Goal: Task Accomplishment & Management: Use online tool/utility

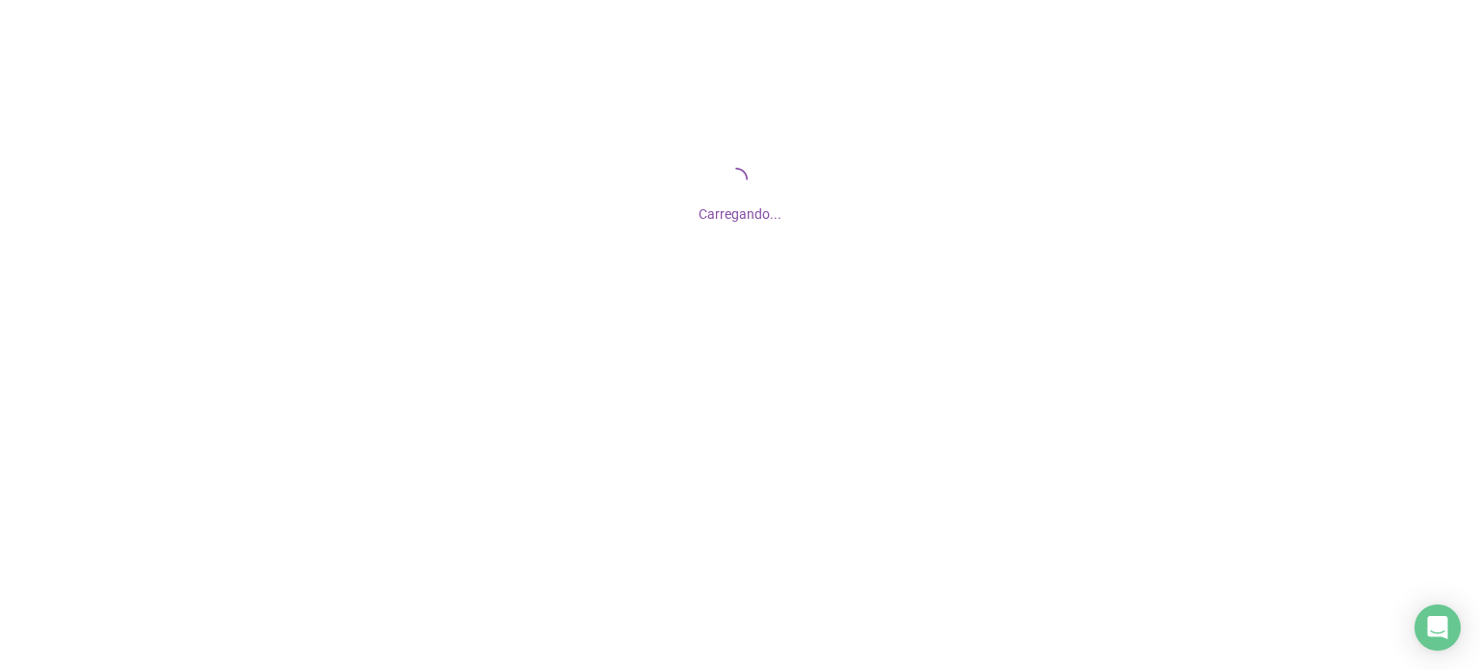
drag, startPoint x: 0, startPoint y: 0, endPoint x: 734, endPoint y: 407, distance: 839.2
click at [734, 407] on div at bounding box center [740, 335] width 1480 height 670
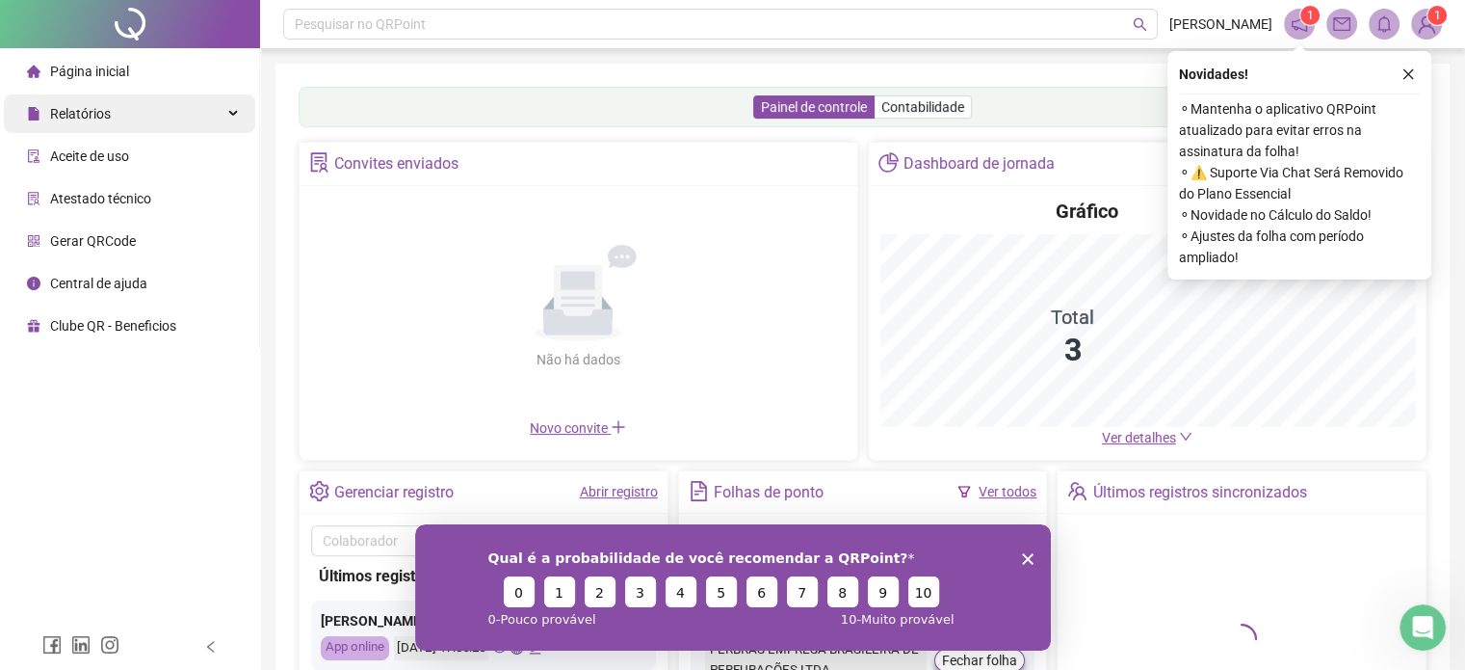
click at [132, 110] on div "Relatórios" at bounding box center [129, 113] width 251 height 39
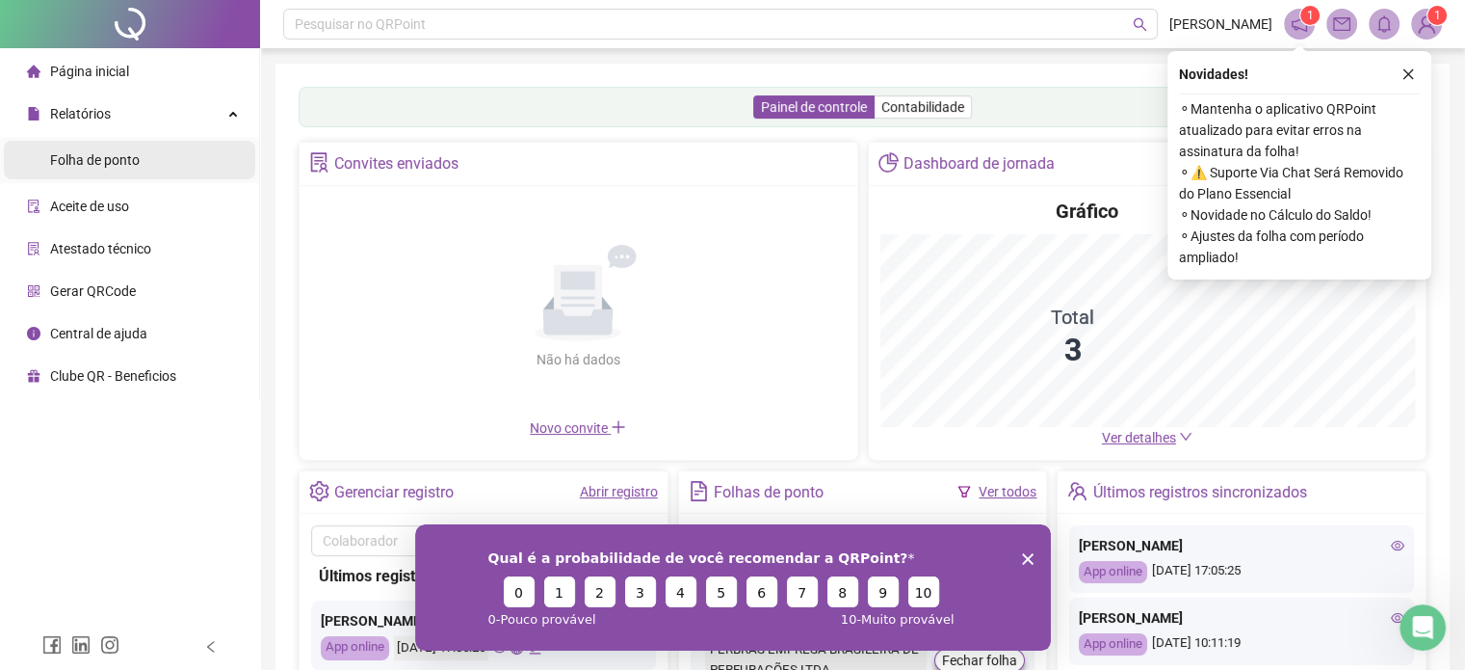
click at [114, 169] on div "Folha de ponto" at bounding box center [95, 160] width 90 height 39
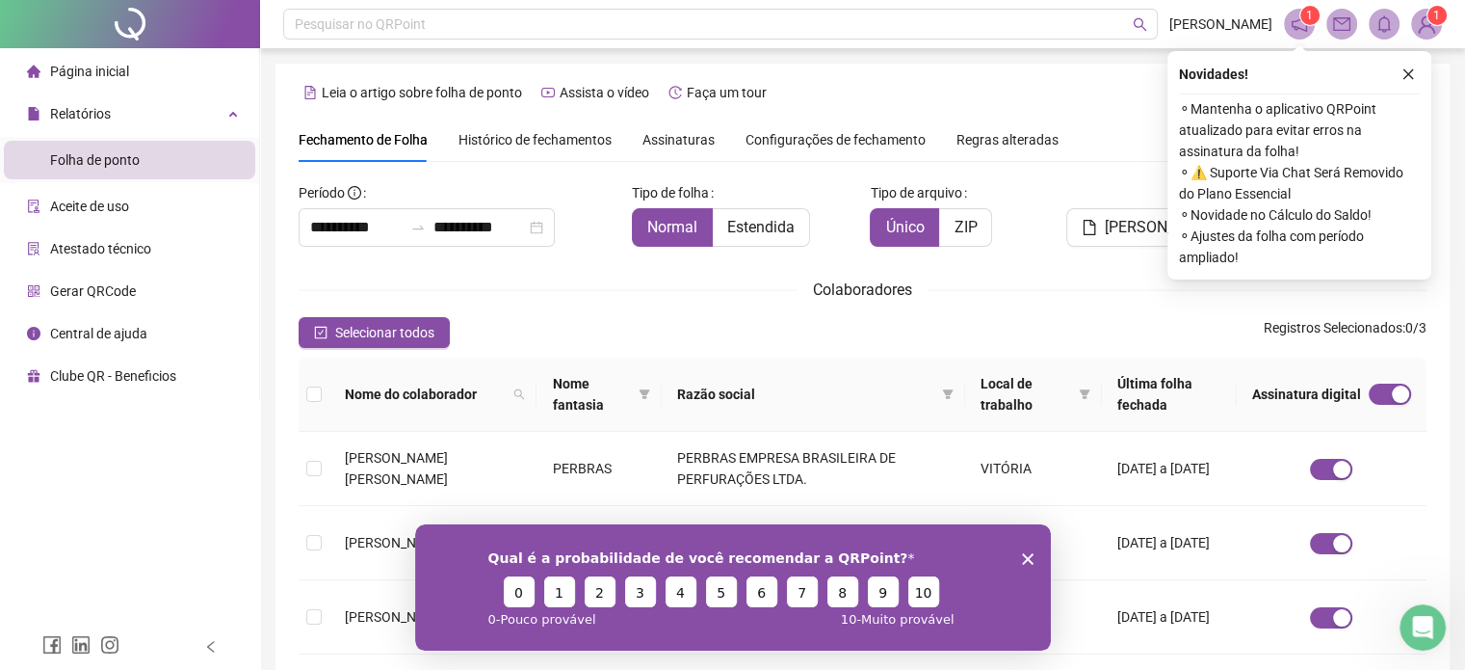
scroll to position [59, 0]
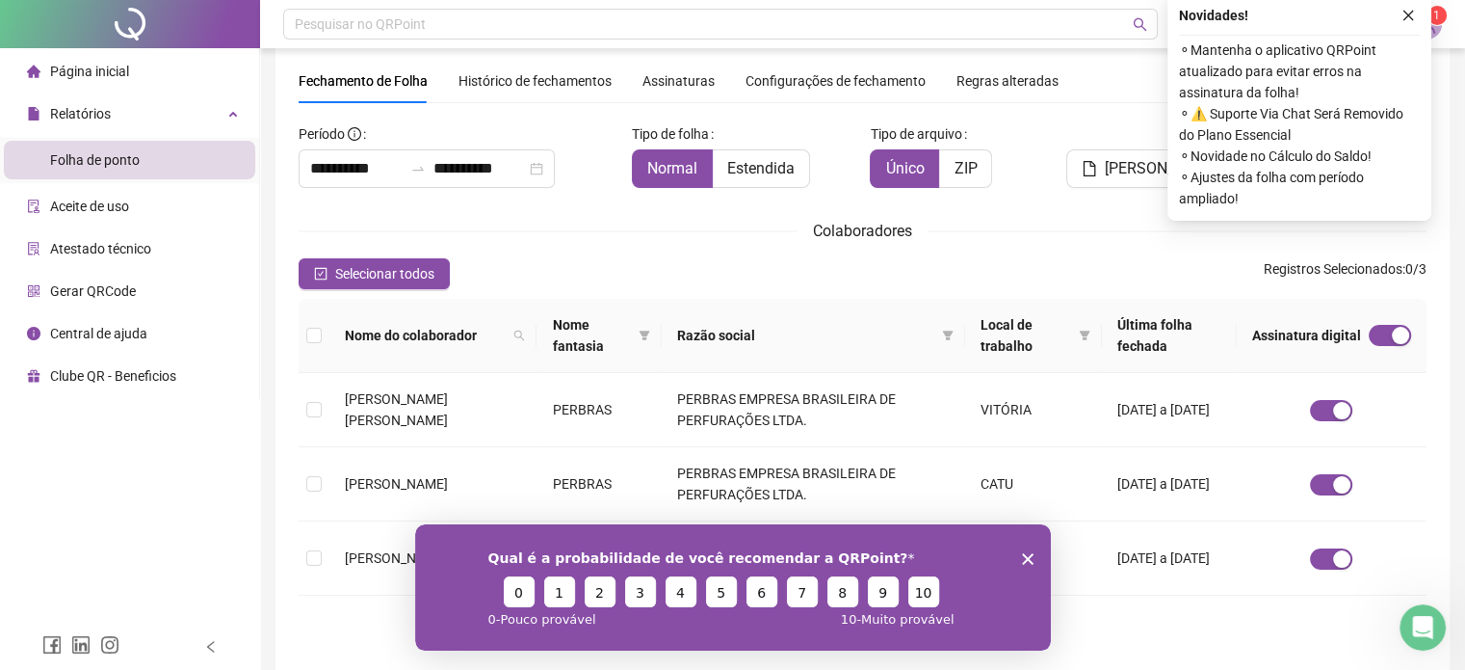
click at [1027, 553] on icon "Encerrar pesquisa" at bounding box center [1027, 558] width 12 height 12
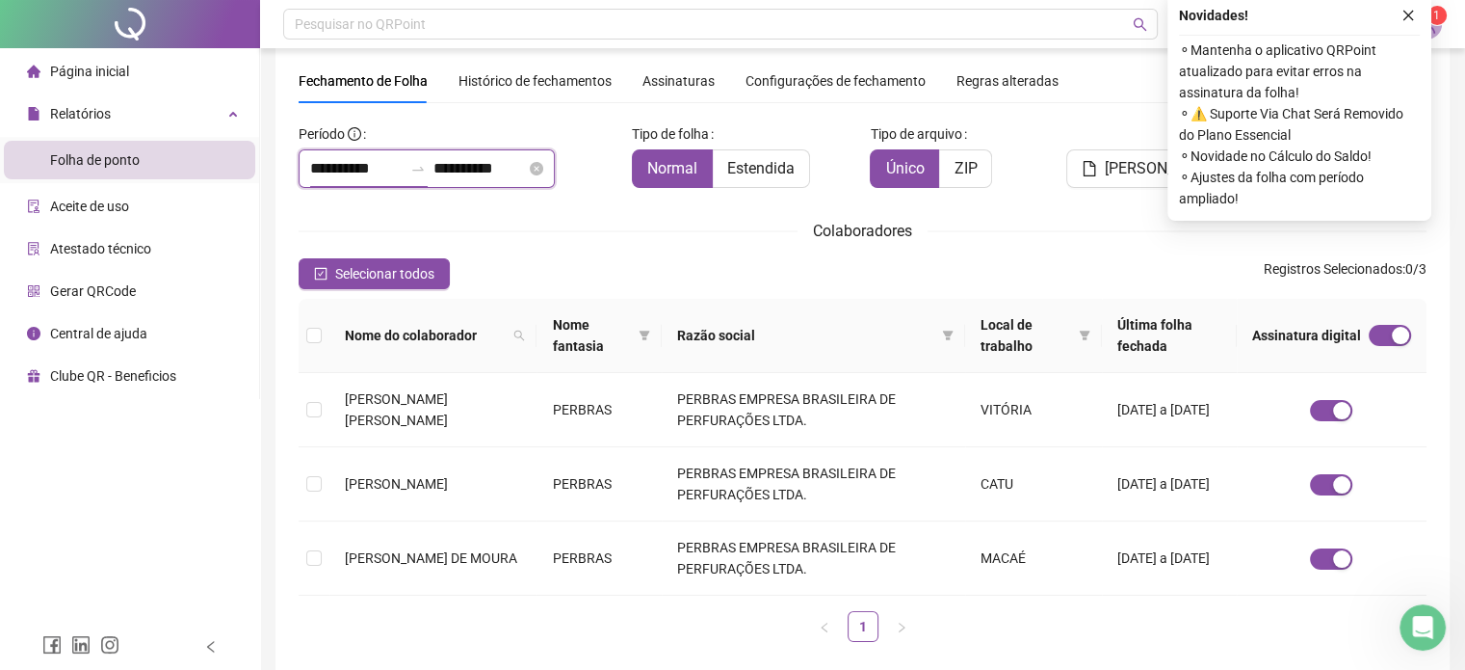
click at [363, 165] on input "**********" at bounding box center [356, 168] width 92 height 23
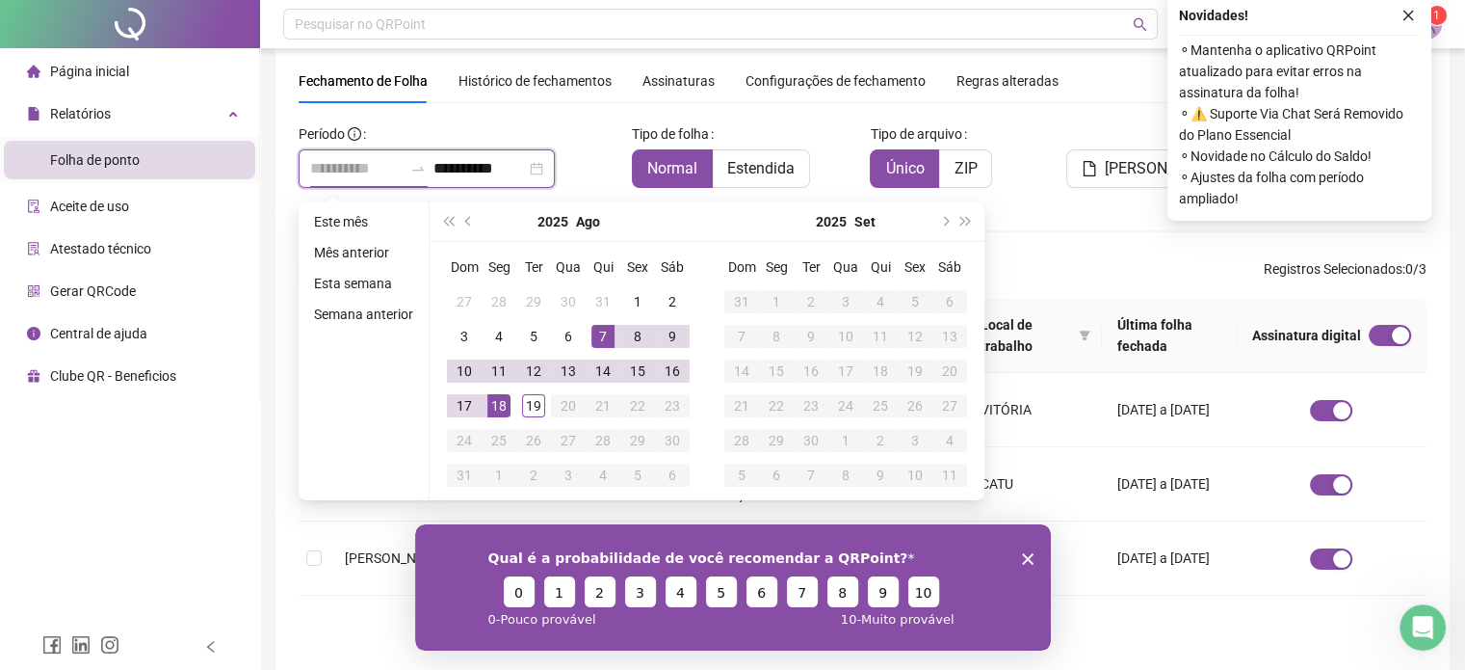
scroll to position [0, 0]
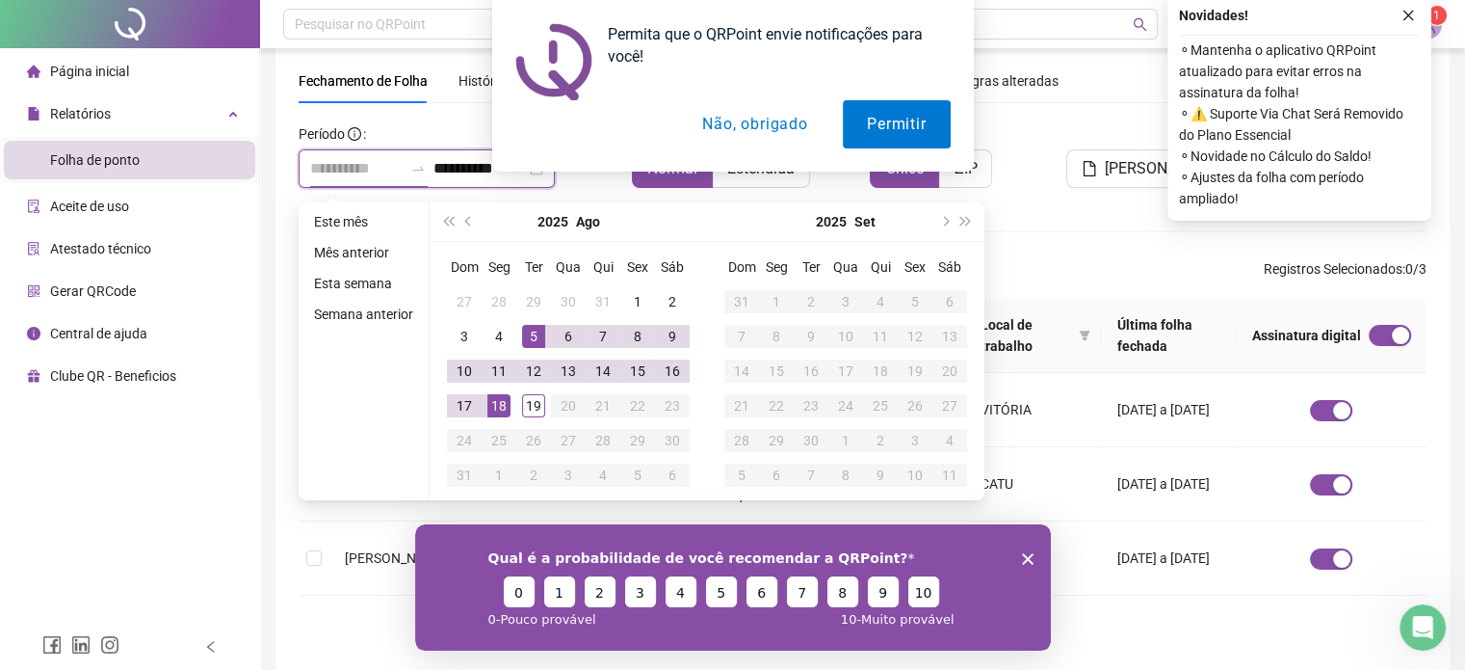
type input "**********"
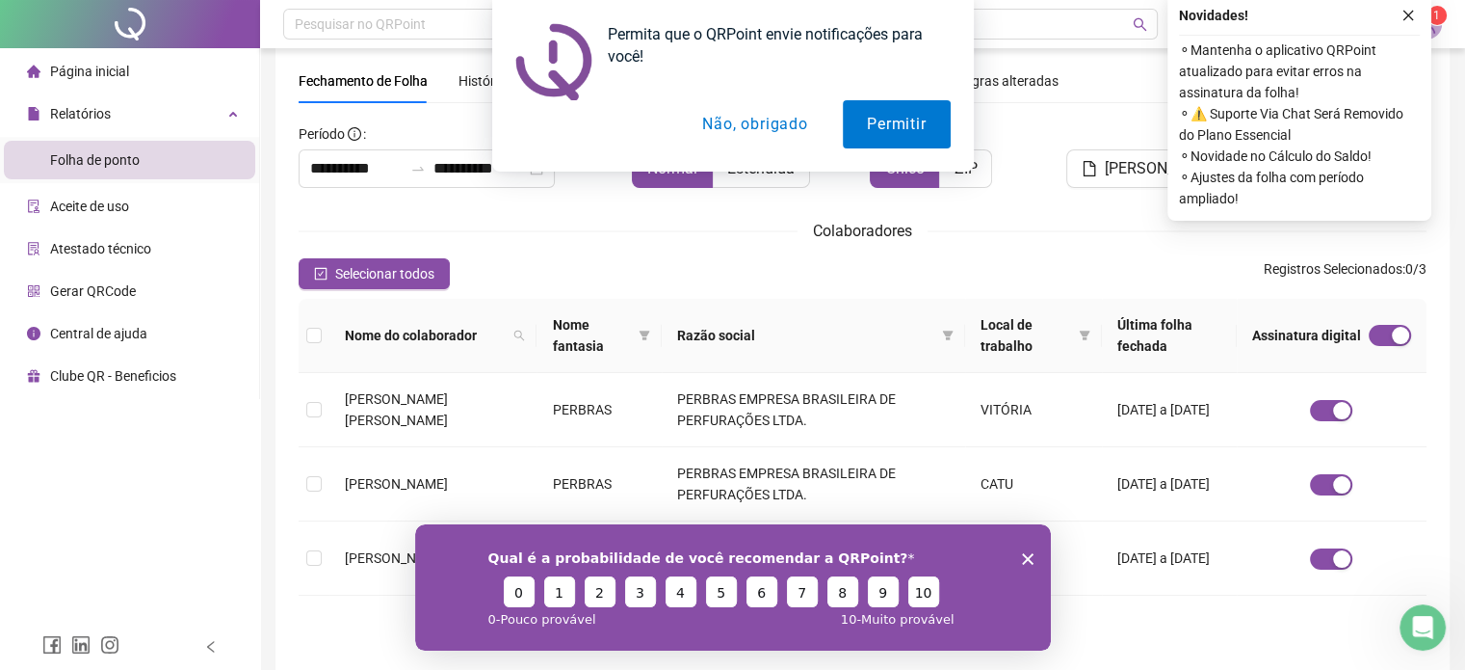
click at [778, 123] on button "Não, obrigado" at bounding box center [754, 124] width 153 height 48
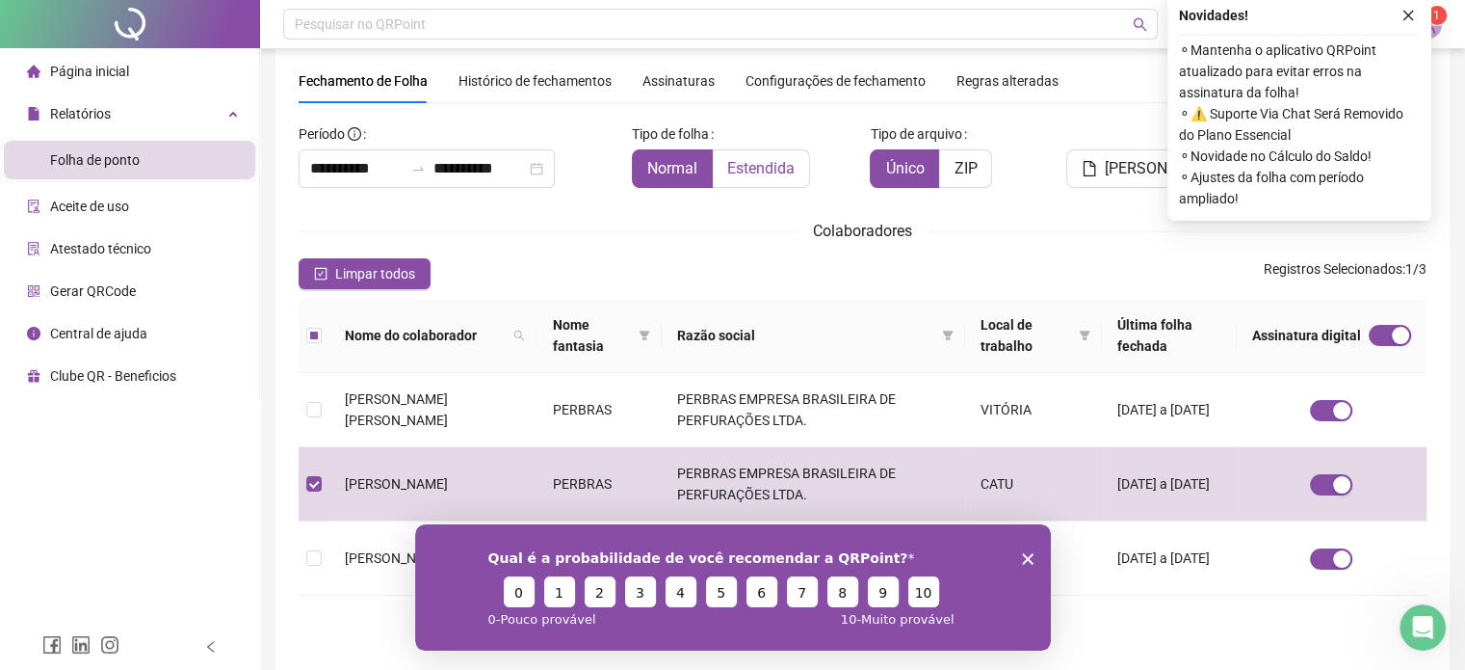
click at [774, 165] on span "Estendida" at bounding box center [760, 168] width 67 height 18
click at [1408, 9] on icon "close" at bounding box center [1408, 15] width 13 height 13
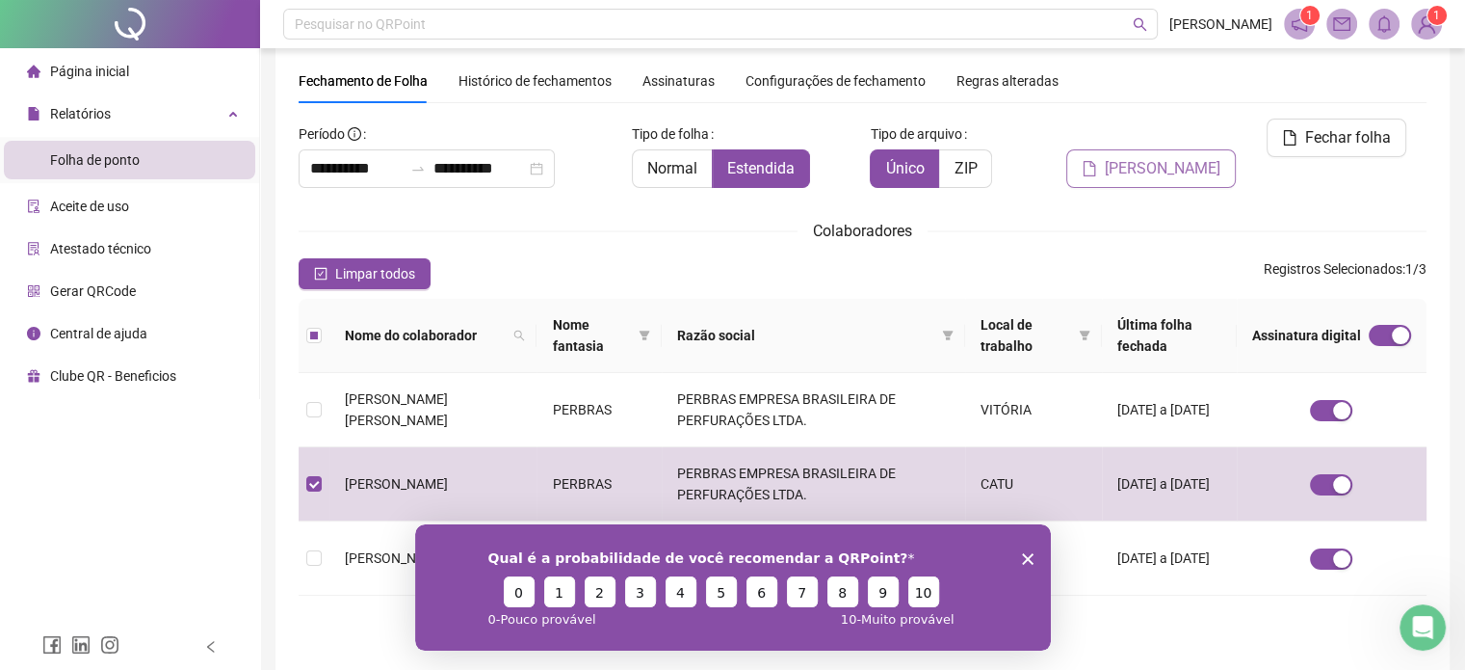
click at [1175, 157] on span "[PERSON_NAME]" at bounding box center [1163, 168] width 116 height 23
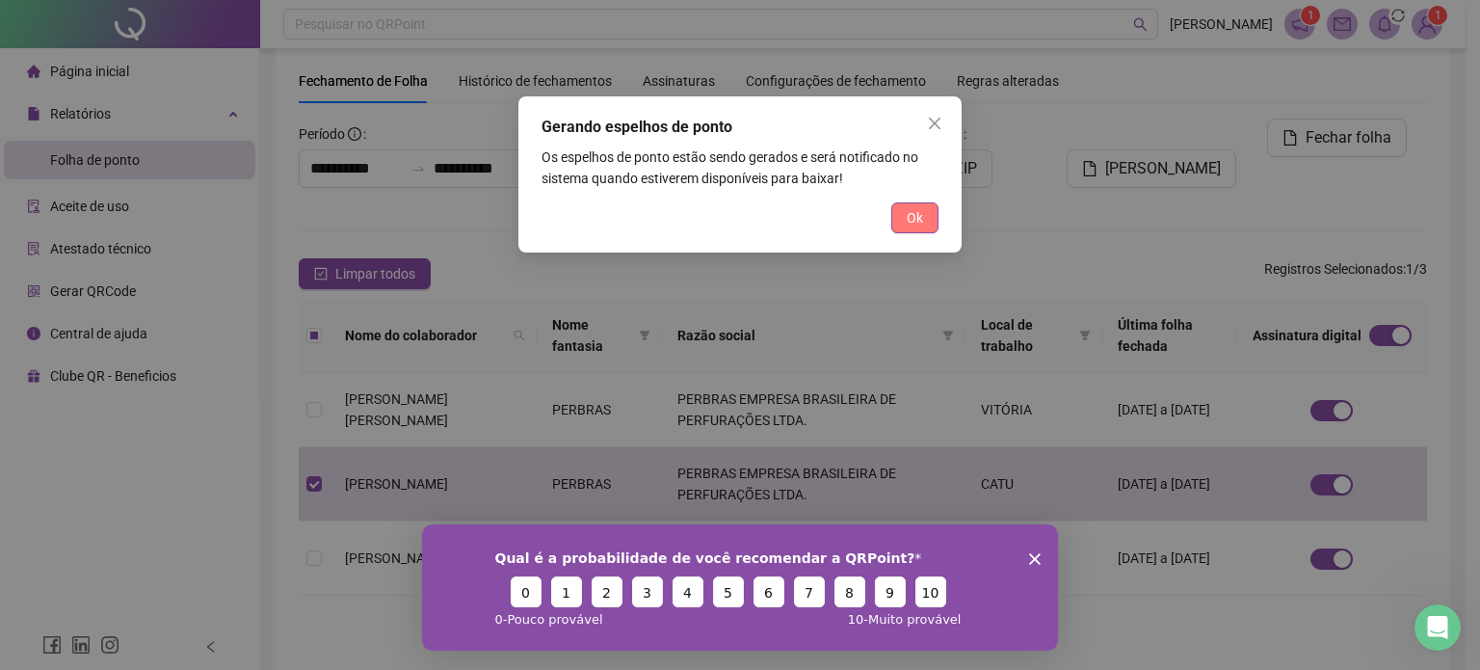
click at [912, 215] on span "Ok" at bounding box center [915, 217] width 16 height 21
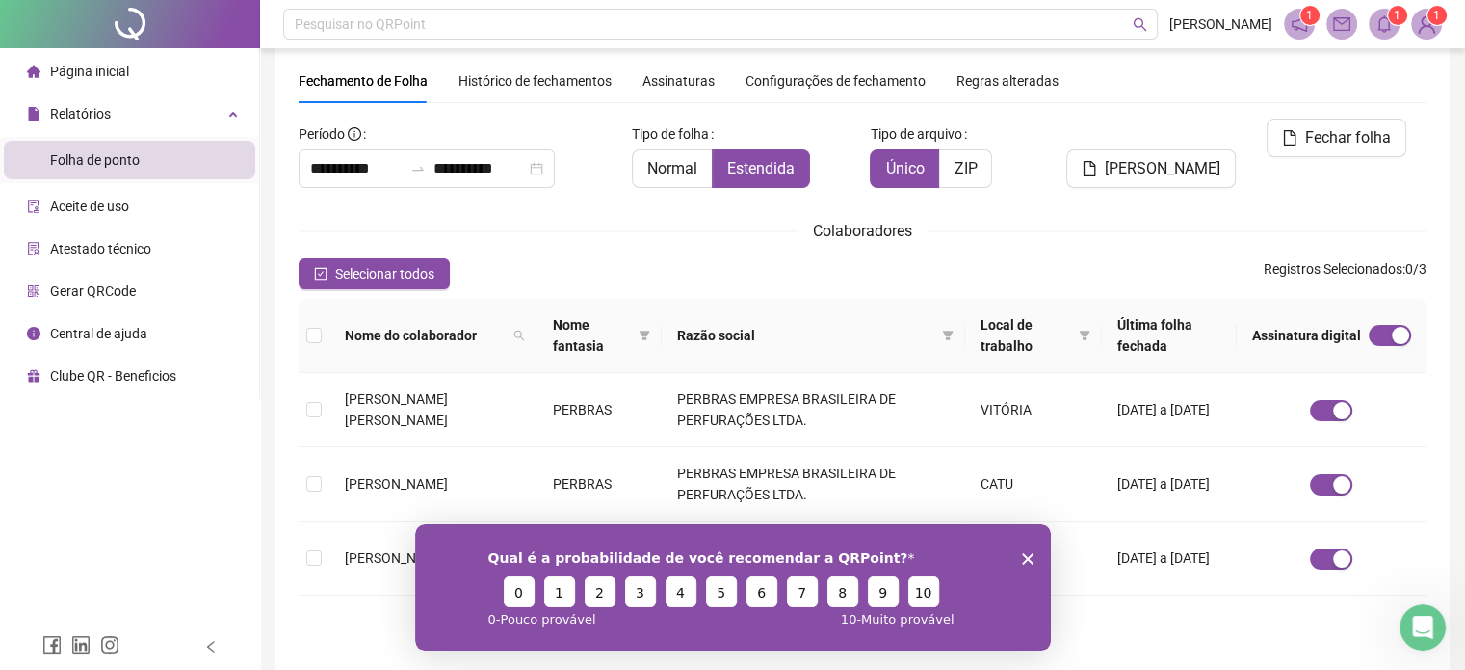
click at [1023, 558] on icon "Encerrar pesquisa" at bounding box center [1027, 558] width 12 height 12
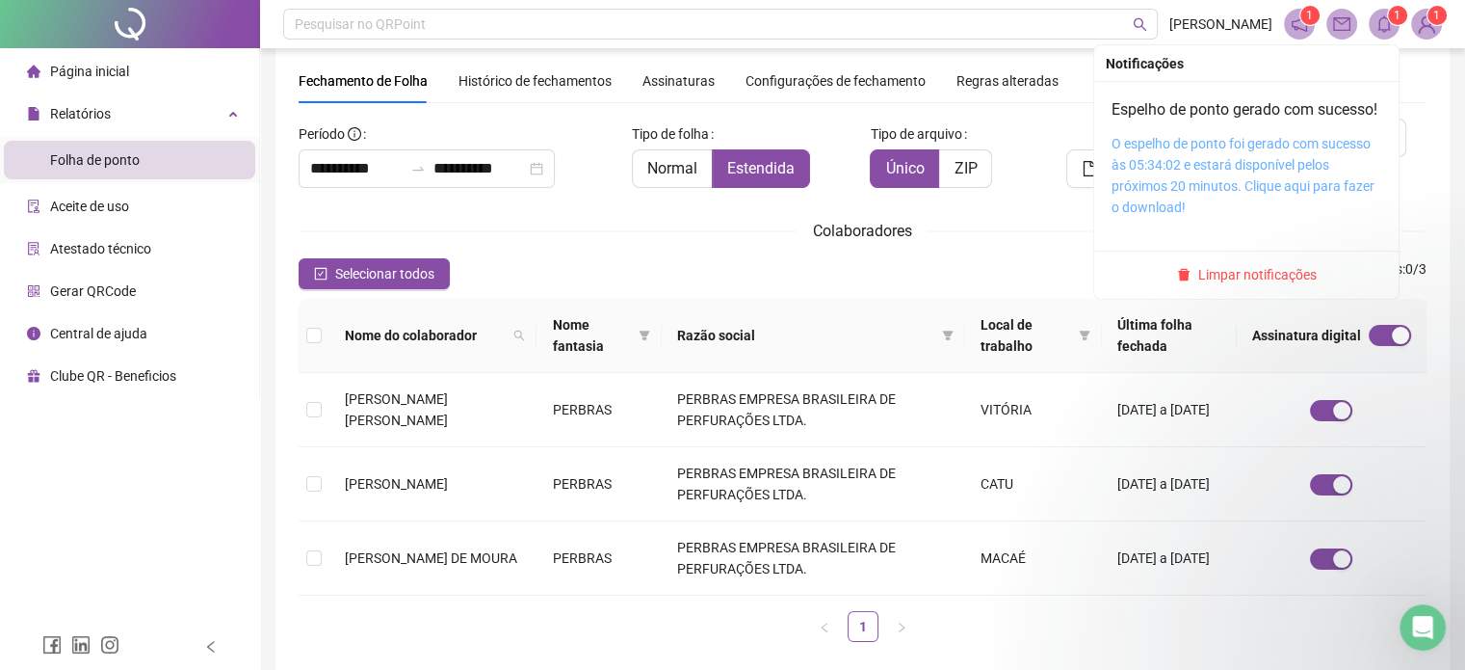
click at [1222, 199] on link "O espelho de ponto foi gerado com sucesso às 05:34:02 e estará disponível pelos…" at bounding box center [1243, 175] width 263 height 79
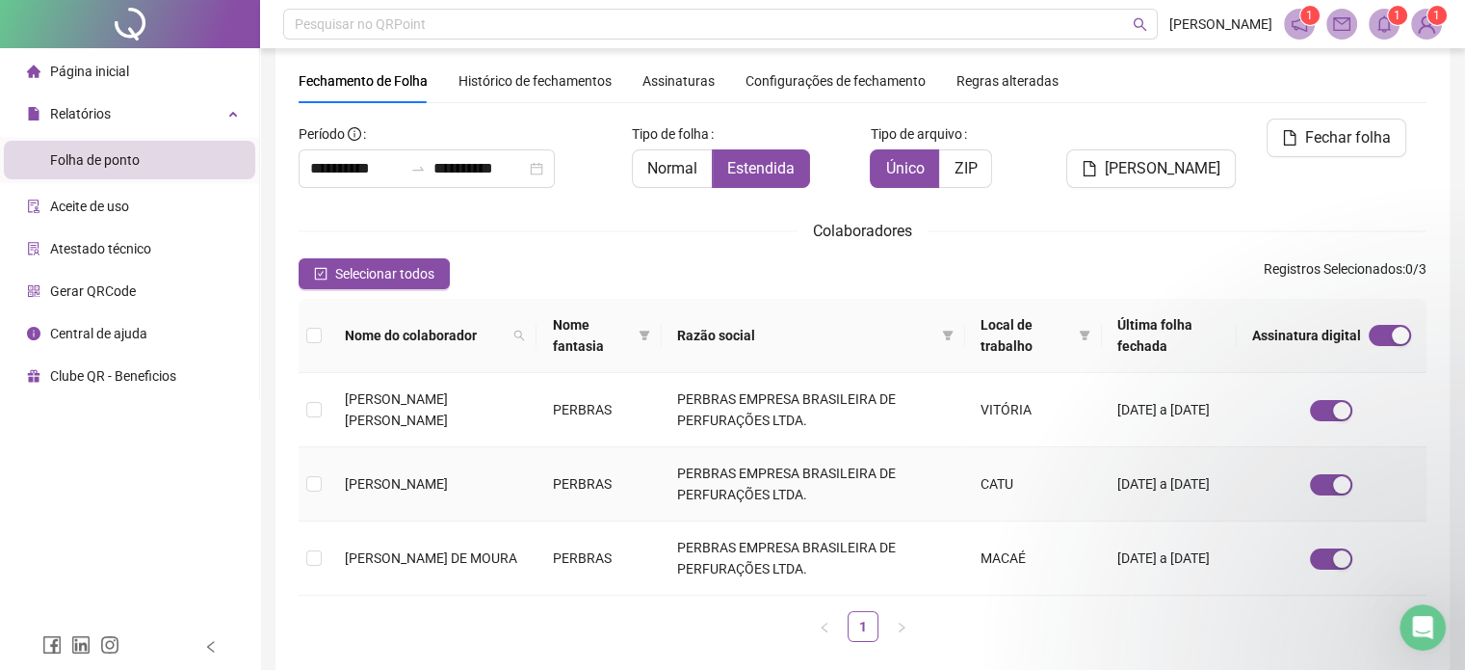
click at [472, 486] on td "[PERSON_NAME]" at bounding box center [432, 484] width 207 height 74
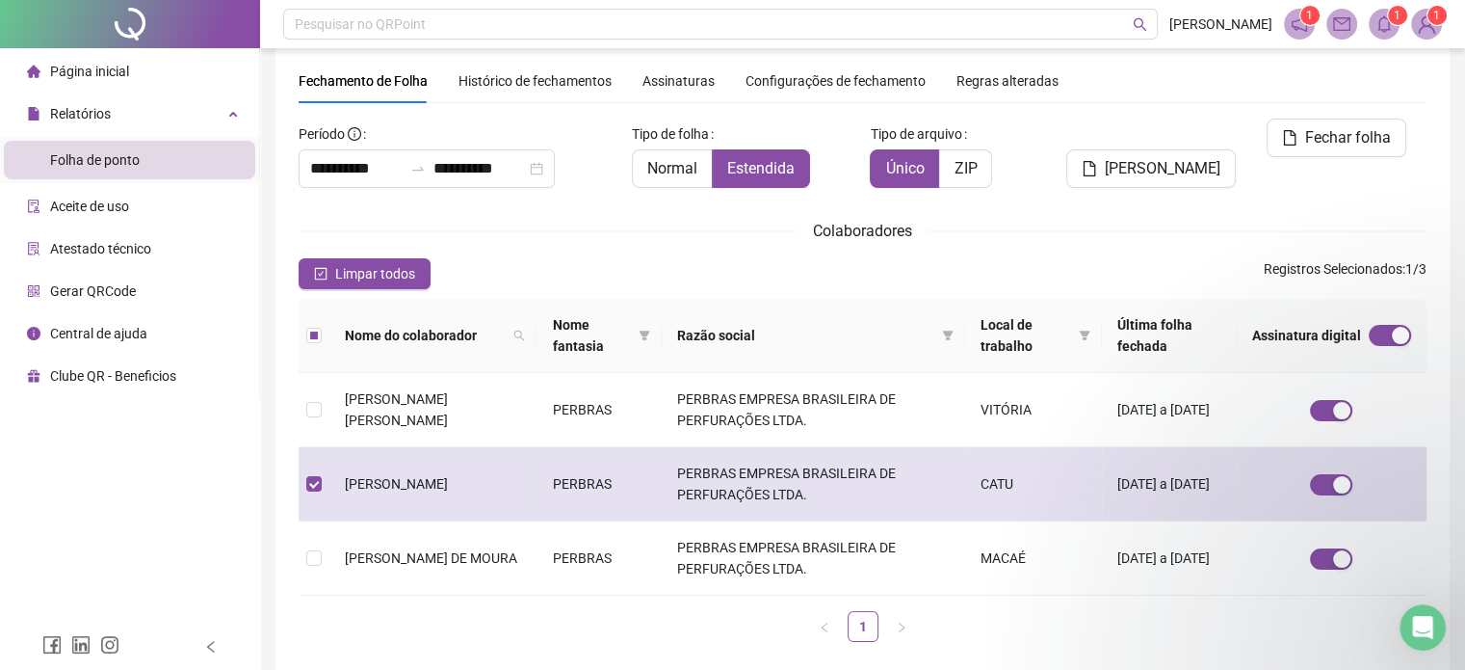
click at [472, 486] on td "[PERSON_NAME]" at bounding box center [432, 484] width 207 height 74
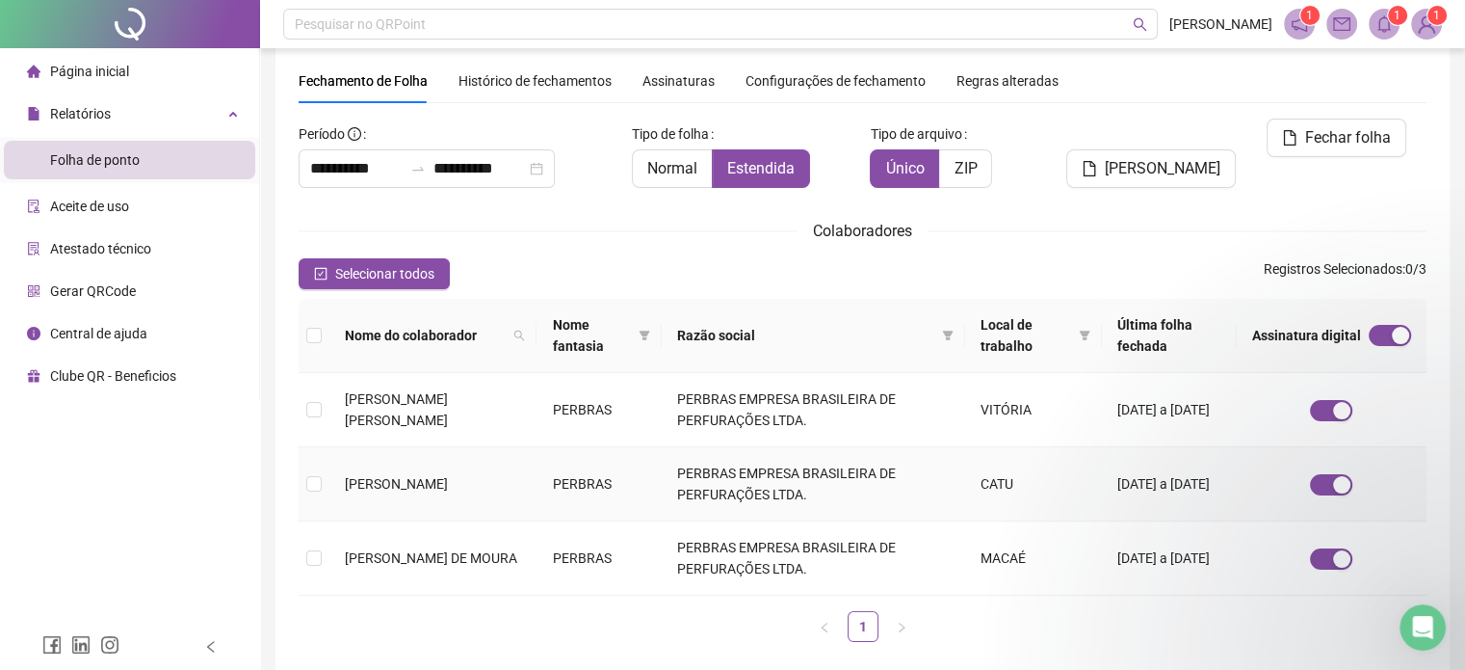
click at [472, 486] on td "[PERSON_NAME]" at bounding box center [432, 484] width 207 height 74
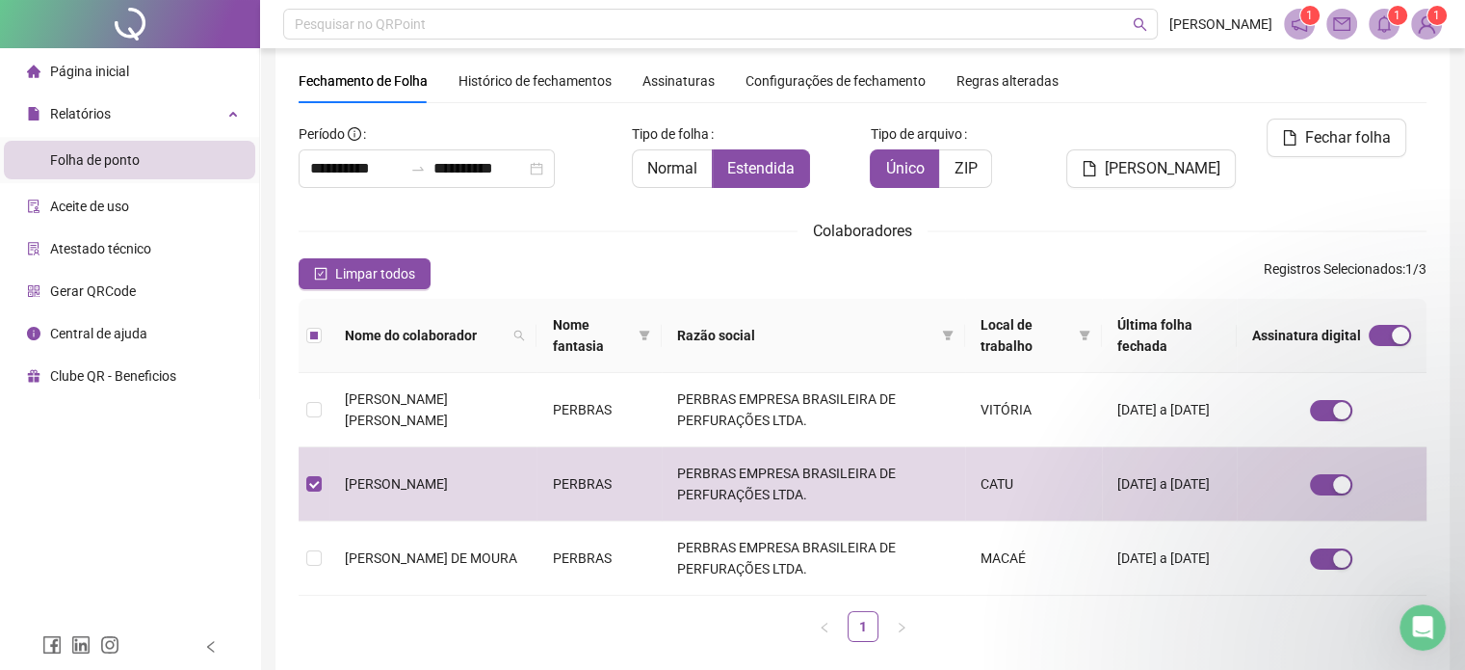
click at [556, 84] on span "Histórico de fechamentos" at bounding box center [535, 80] width 153 height 15
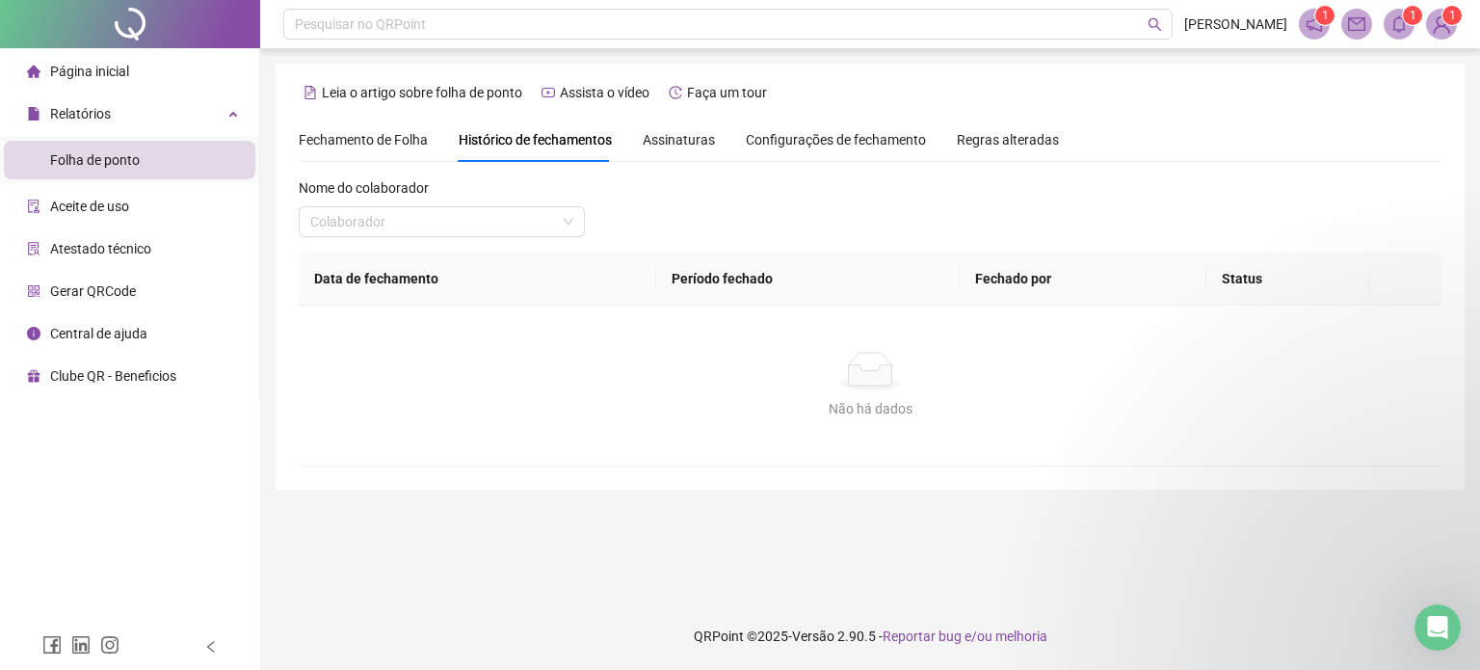
click at [98, 71] on span "Página inicial" at bounding box center [89, 71] width 79 height 15
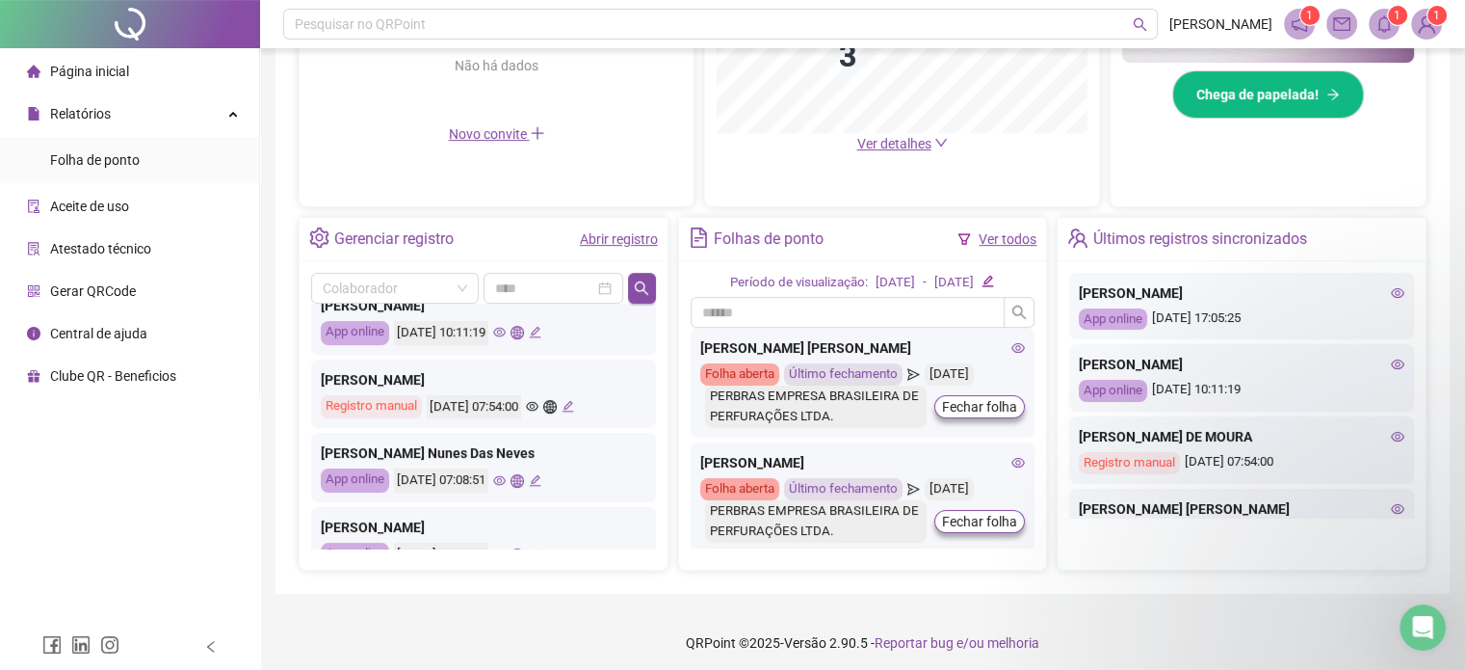
scroll to position [154, 0]
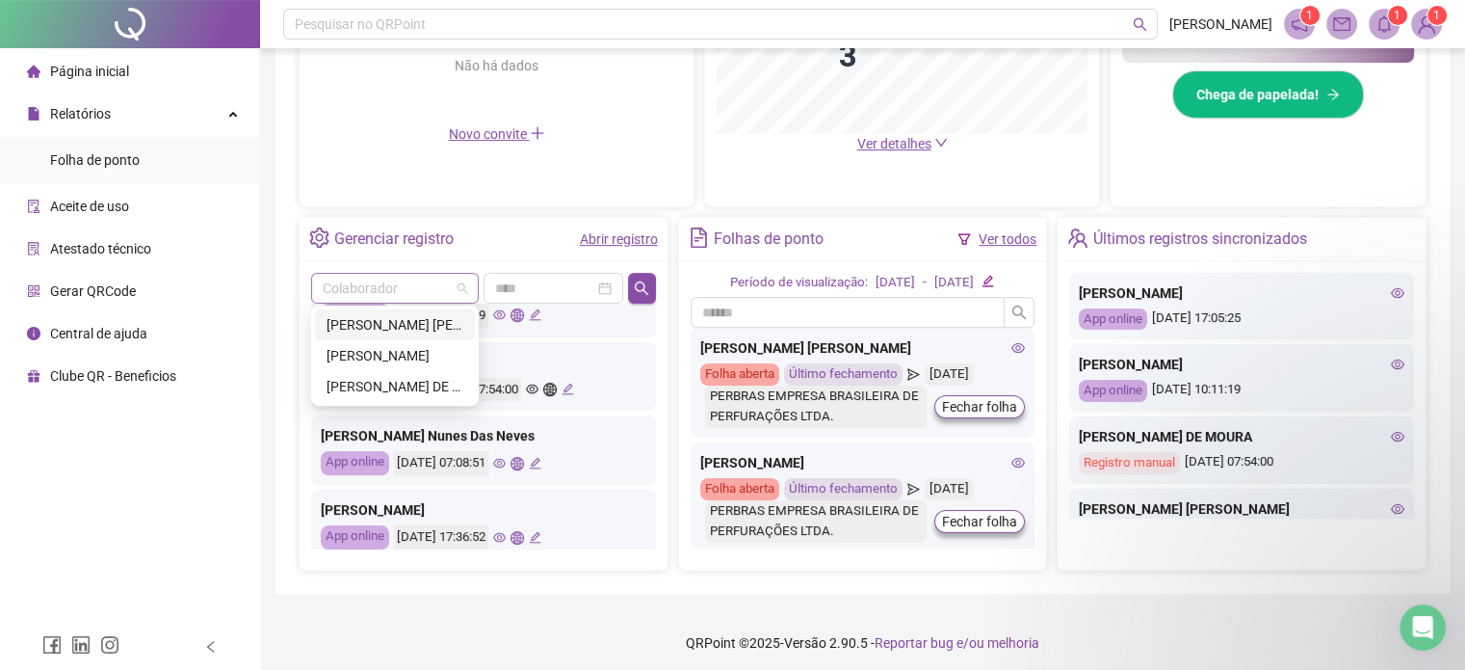
click at [459, 290] on span at bounding box center [395, 288] width 145 height 29
click at [408, 353] on div "[PERSON_NAME]" at bounding box center [395, 355] width 137 height 21
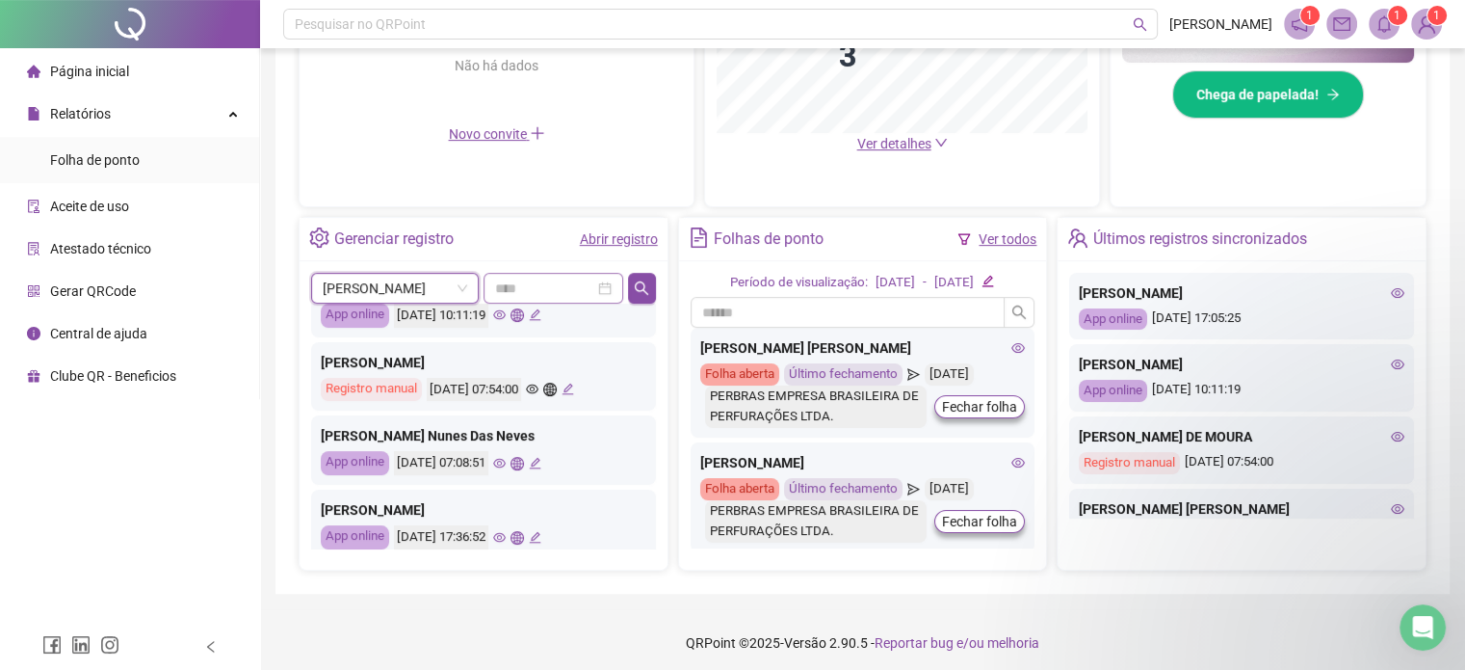
click at [612, 288] on div at bounding box center [553, 287] width 117 height 21
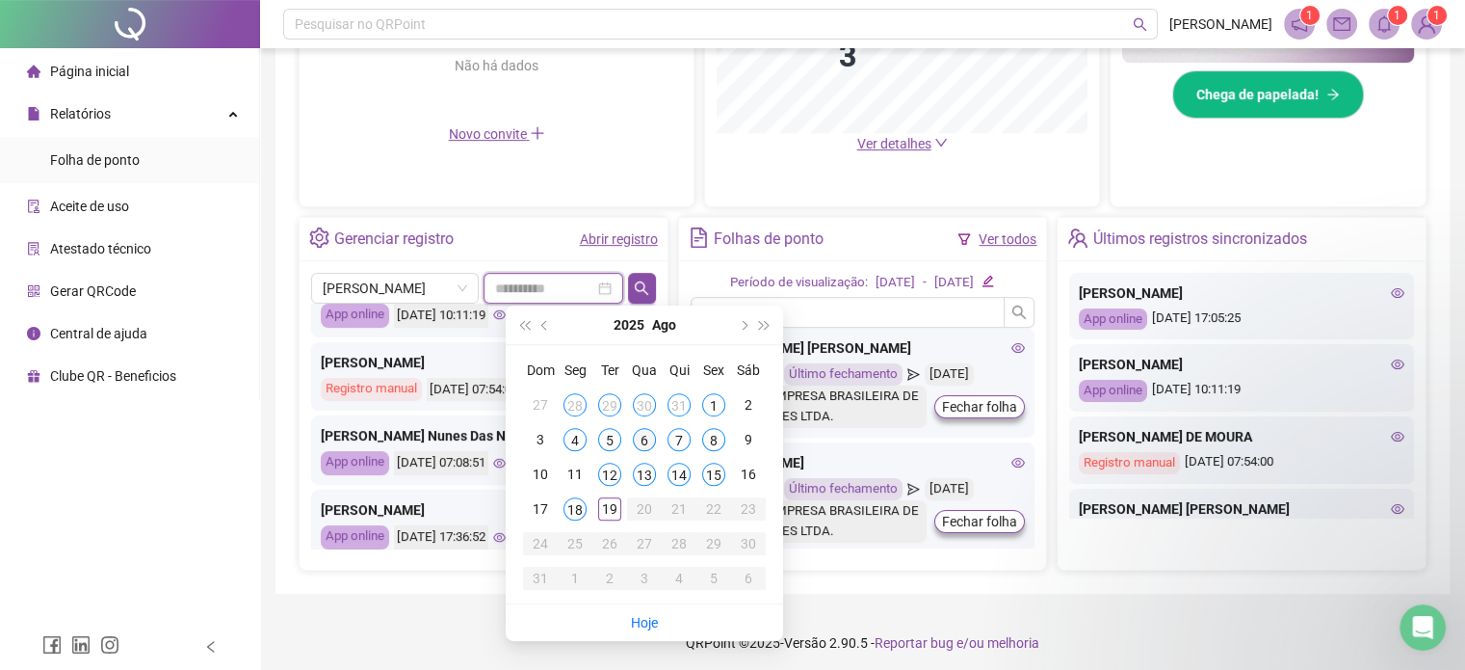
type input "**********"
click at [644, 441] on div "6" at bounding box center [644, 439] width 23 height 23
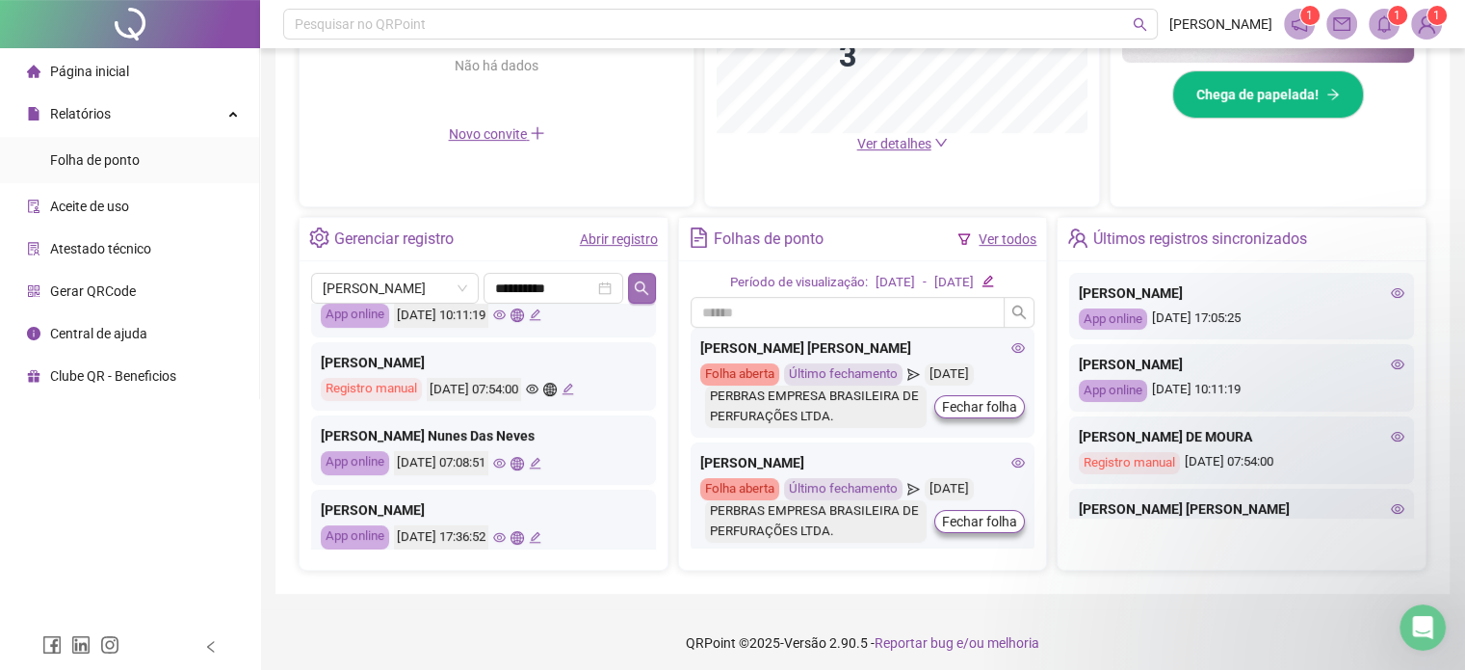
click at [644, 286] on icon "search" at bounding box center [641, 287] width 15 height 15
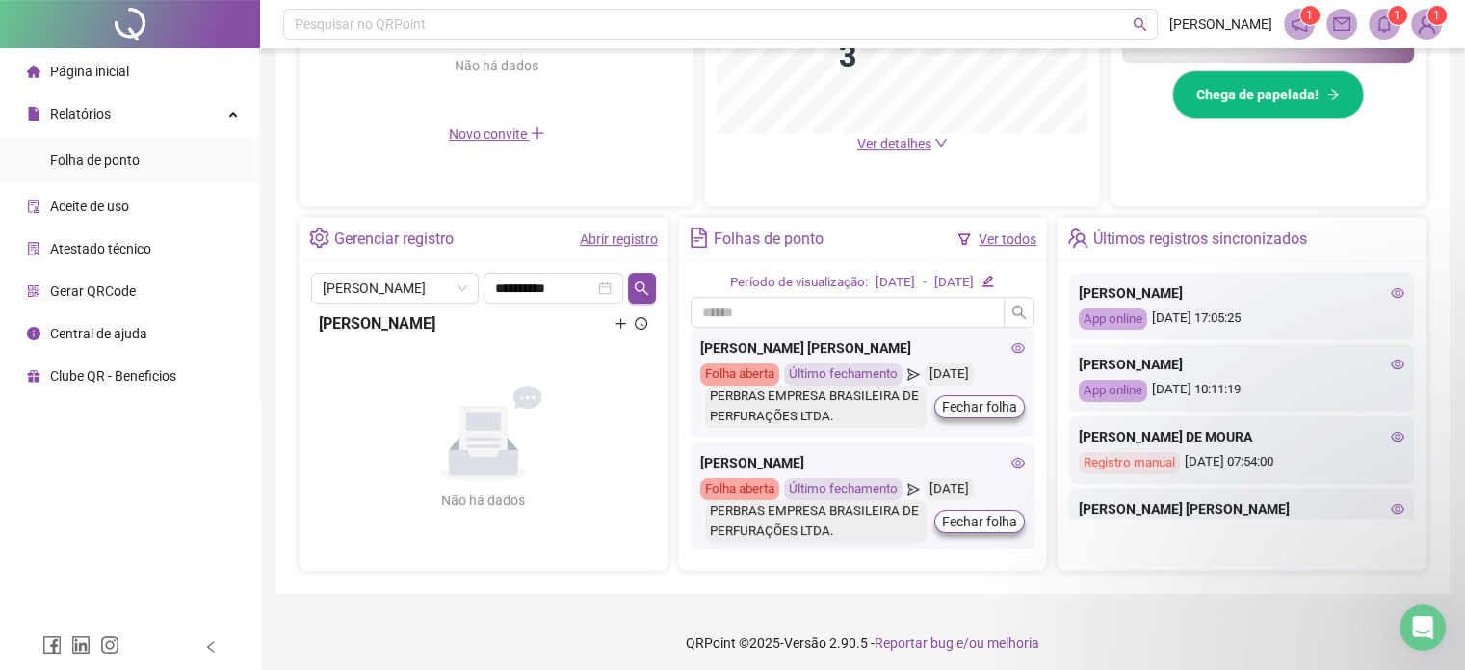
click at [619, 323] on icon "plus" at bounding box center [621, 323] width 11 height 1
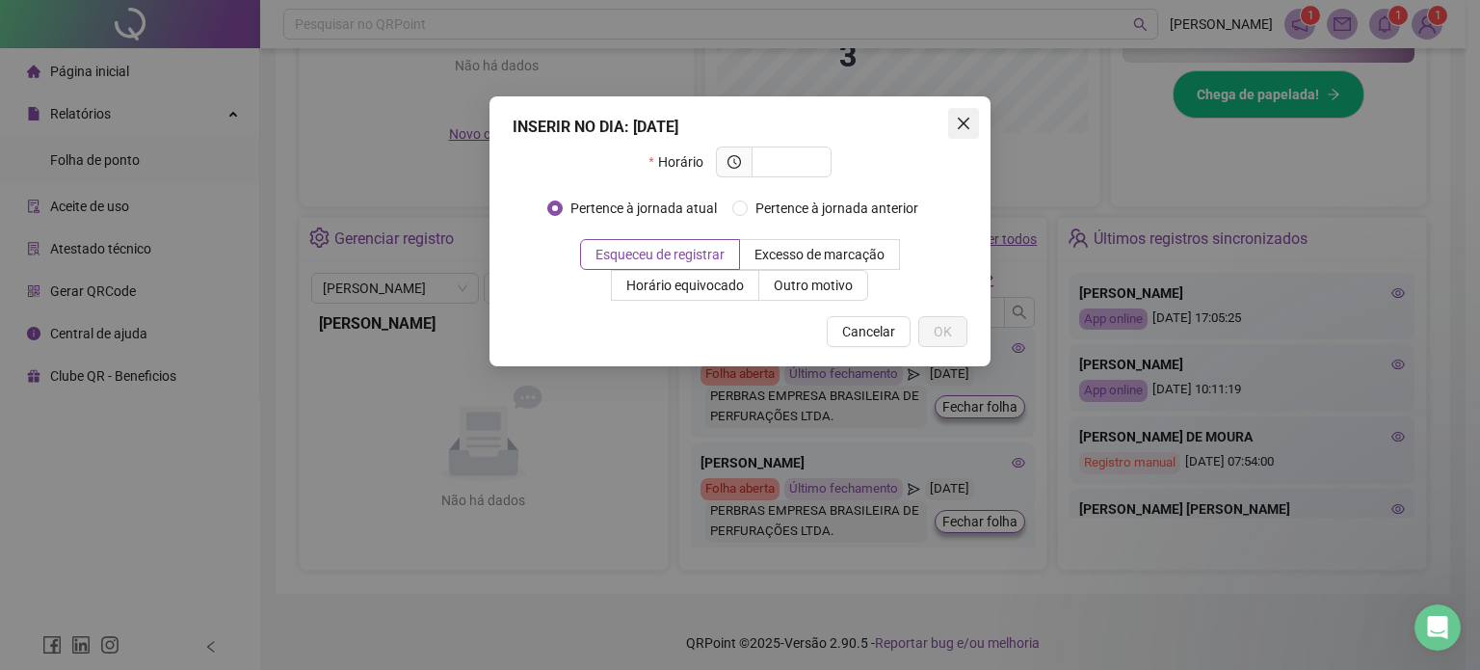
click at [961, 118] on icon "close" at bounding box center [963, 123] width 15 height 15
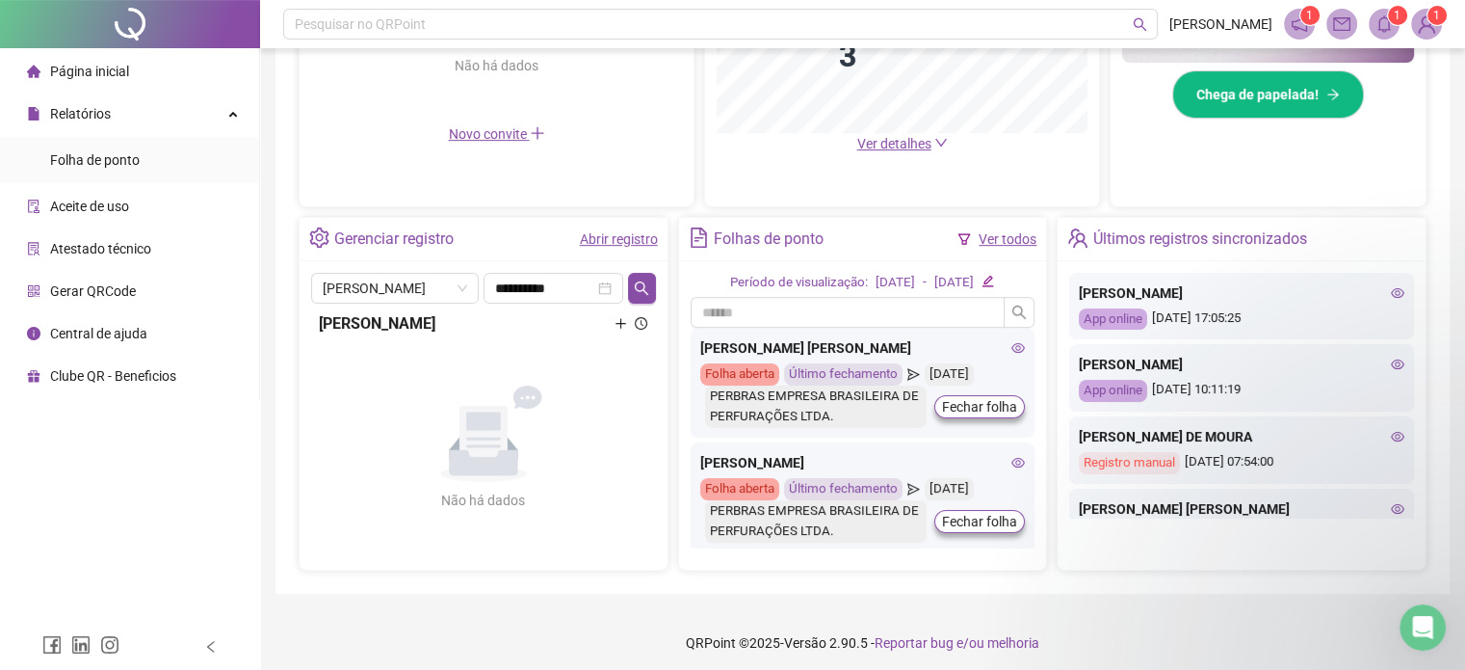
click at [619, 329] on icon "plus" at bounding box center [621, 323] width 13 height 13
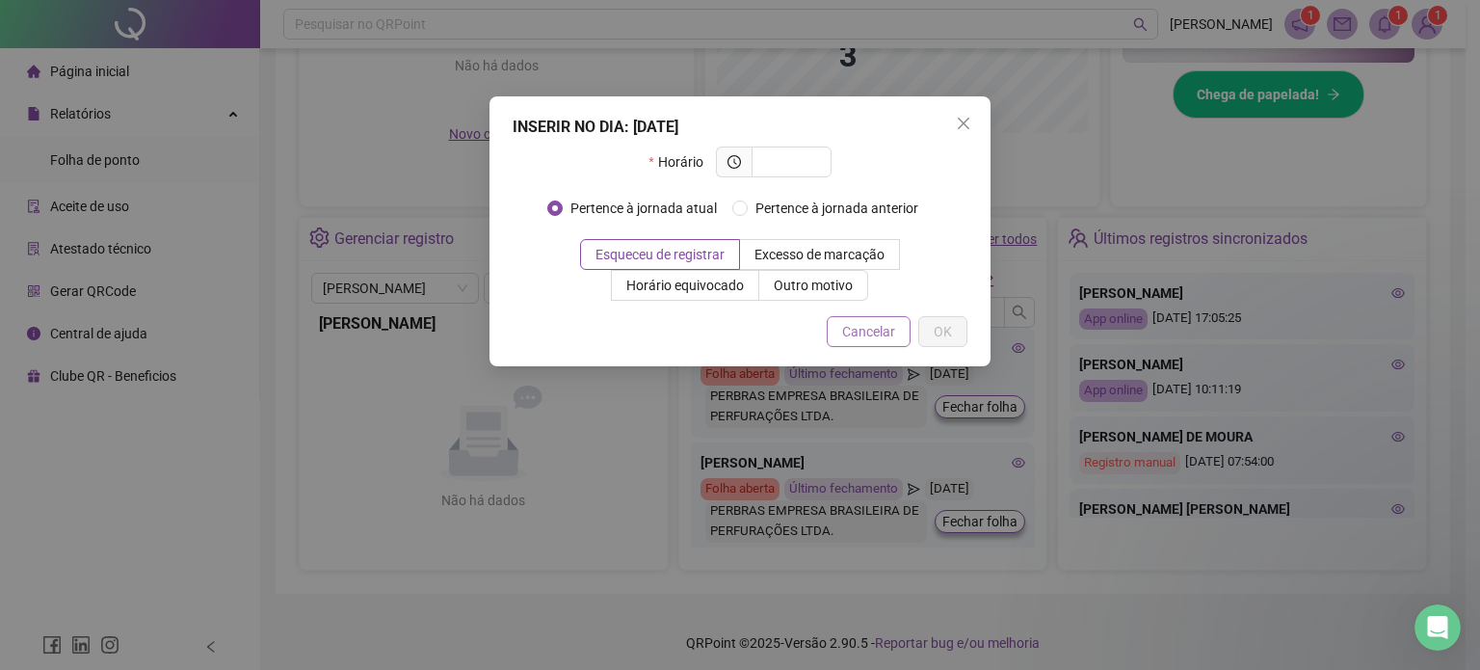
click at [892, 325] on span "Cancelar" at bounding box center [868, 331] width 53 height 21
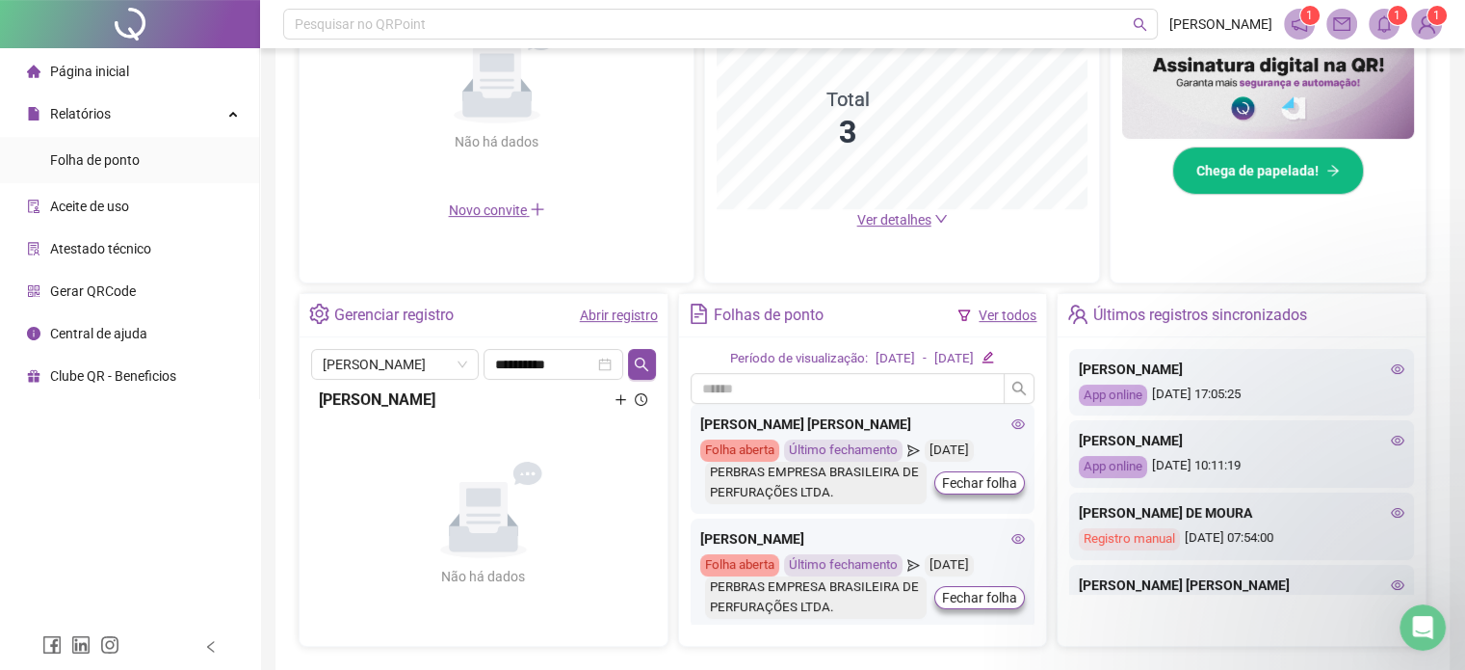
scroll to position [501, 0]
